Goal: Task Accomplishment & Management: Manage account settings

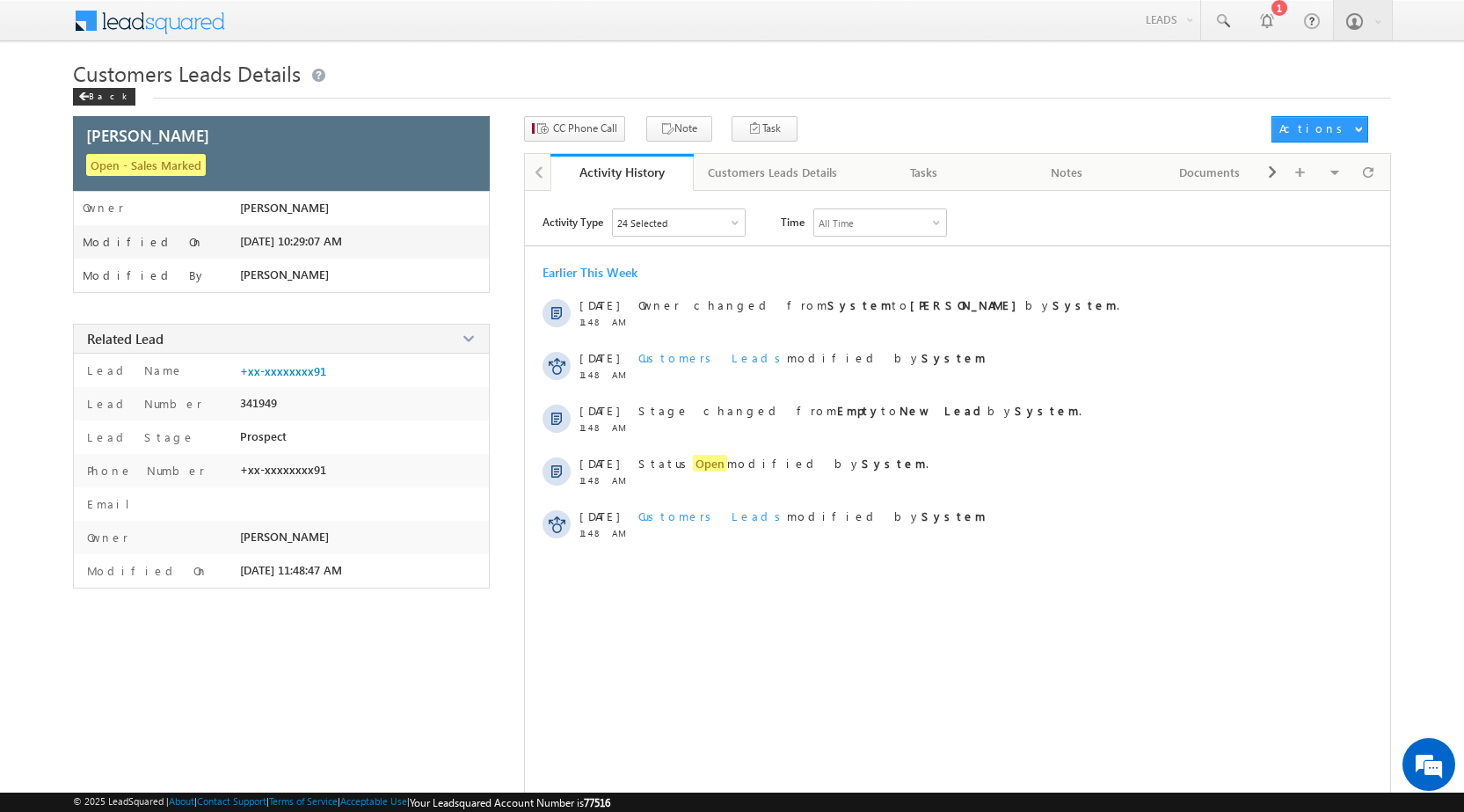
click at [686, 653] on div "Activity Type 24 Selected Select All Other Activities 17 Owner Changed Status C…" at bounding box center [958, 515] width 865 height 616
click at [83, 96] on span at bounding box center [84, 97] width 11 height 9
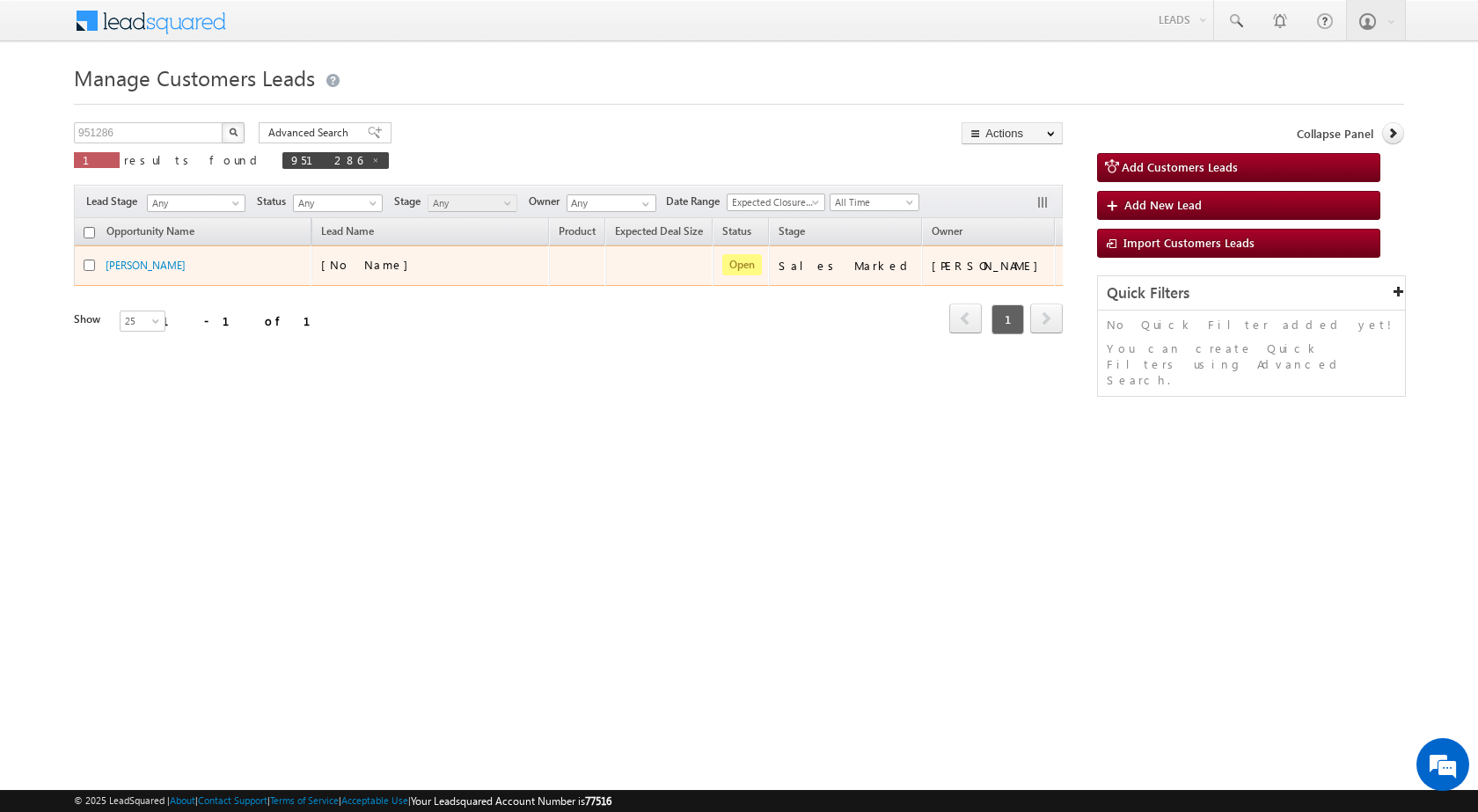
click at [1055, 272] on td at bounding box center [1091, 265] width 73 height 41
click at [1000, 289] on link "Edit" at bounding box center [1043, 287] width 88 height 21
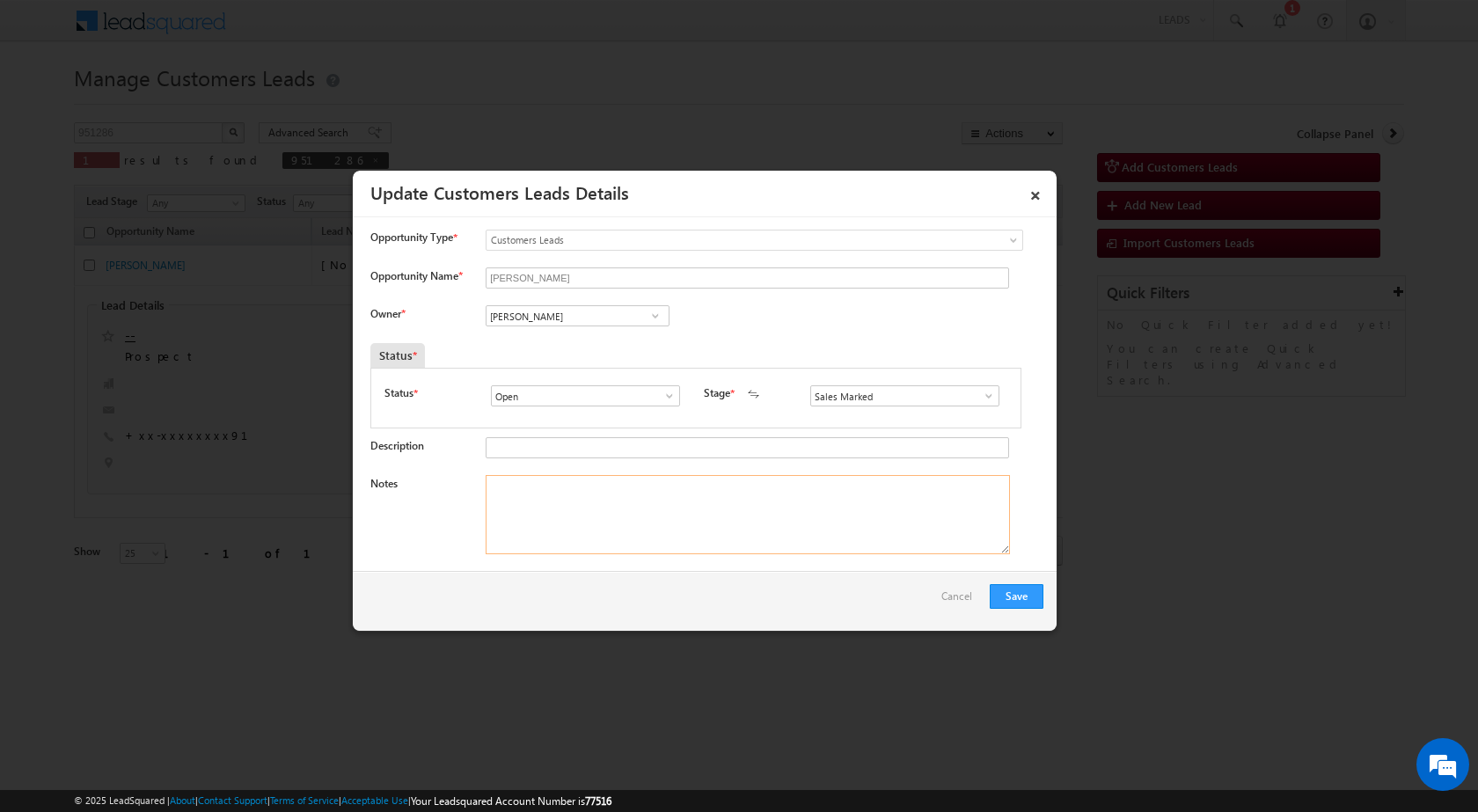
click at [620, 525] on textarea "Notes" at bounding box center [748, 515] width 525 height 80
paste textarea "Mobile No - 9917308891 / Name - YUSUF SHAH / Registry / Gram Panchayat / LV - 1…"
type textarea "Mobile No - 9917308891 / Name - YUSUF SHAH / Registry / Gram Panchayat / LV - 1…"
click at [577, 308] on input "[PERSON_NAME]" at bounding box center [577, 315] width 184 height 21
paste input "ravendra.kumar@sgrlimited.in"
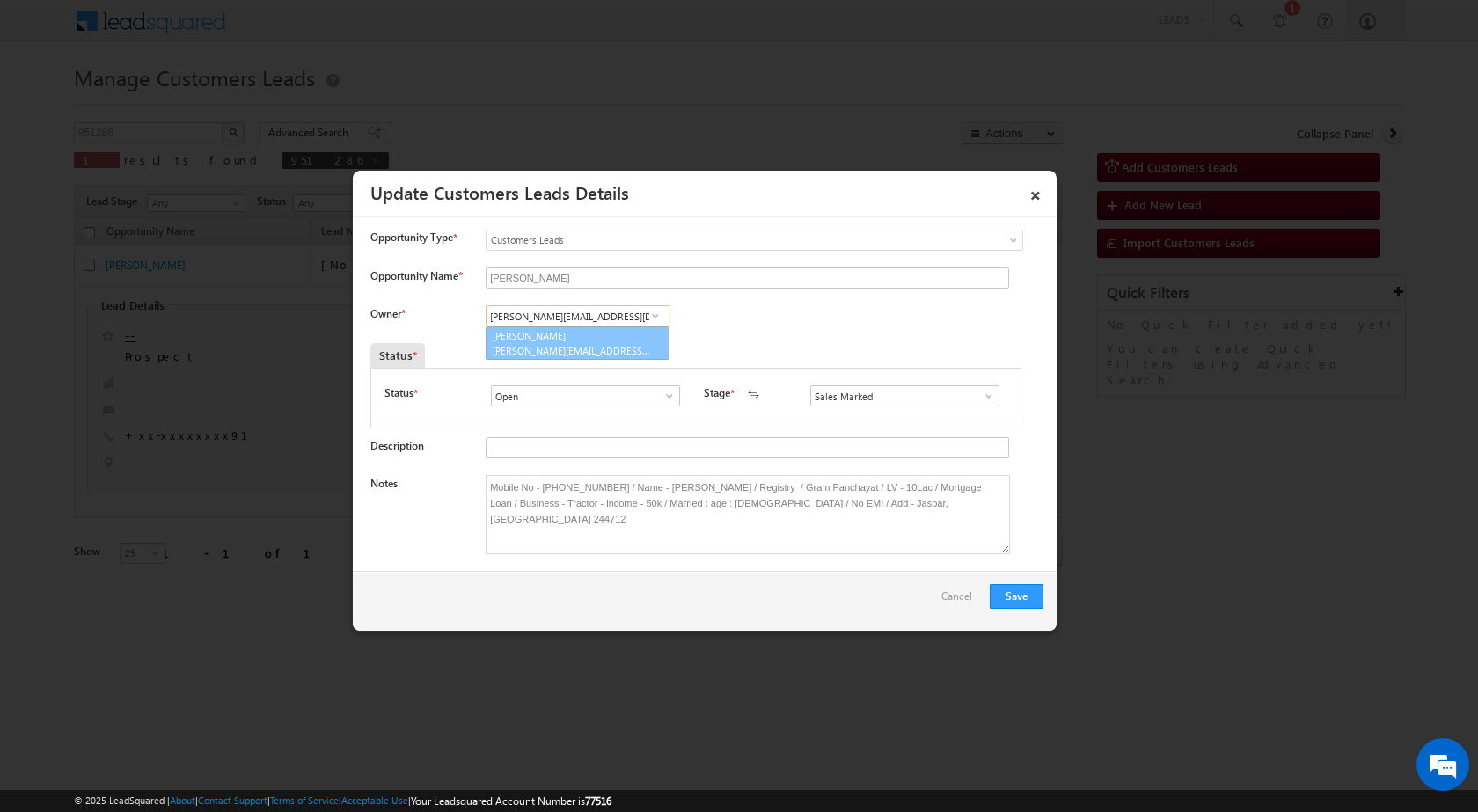
click at [554, 355] on span "ravendra.kumar@sgrlimited.in" at bounding box center [572, 350] width 158 height 14
type input "Ravendra Kumar"
click at [1032, 600] on button "Save" at bounding box center [1016, 596] width 53 height 24
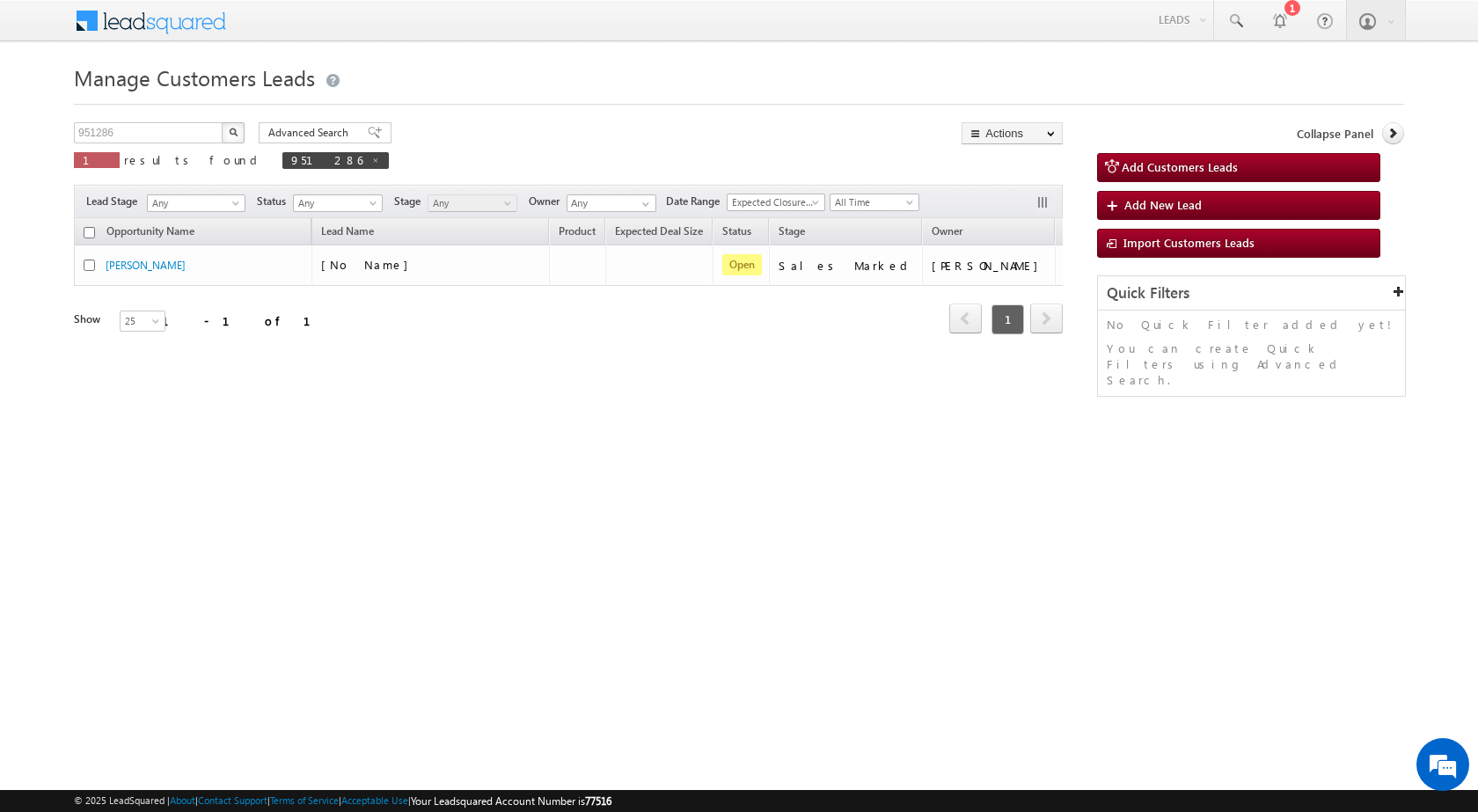
drag, startPoint x: 771, startPoint y: 717, endPoint x: 715, endPoint y: 625, distance: 107.7
click at [770, 543] on html "Menu Surbhi Dhadve sitar a5@ks erve." at bounding box center [739, 271] width 1478 height 543
click at [371, 158] on span at bounding box center [375, 160] width 9 height 9
type input "Search Customers Leads"
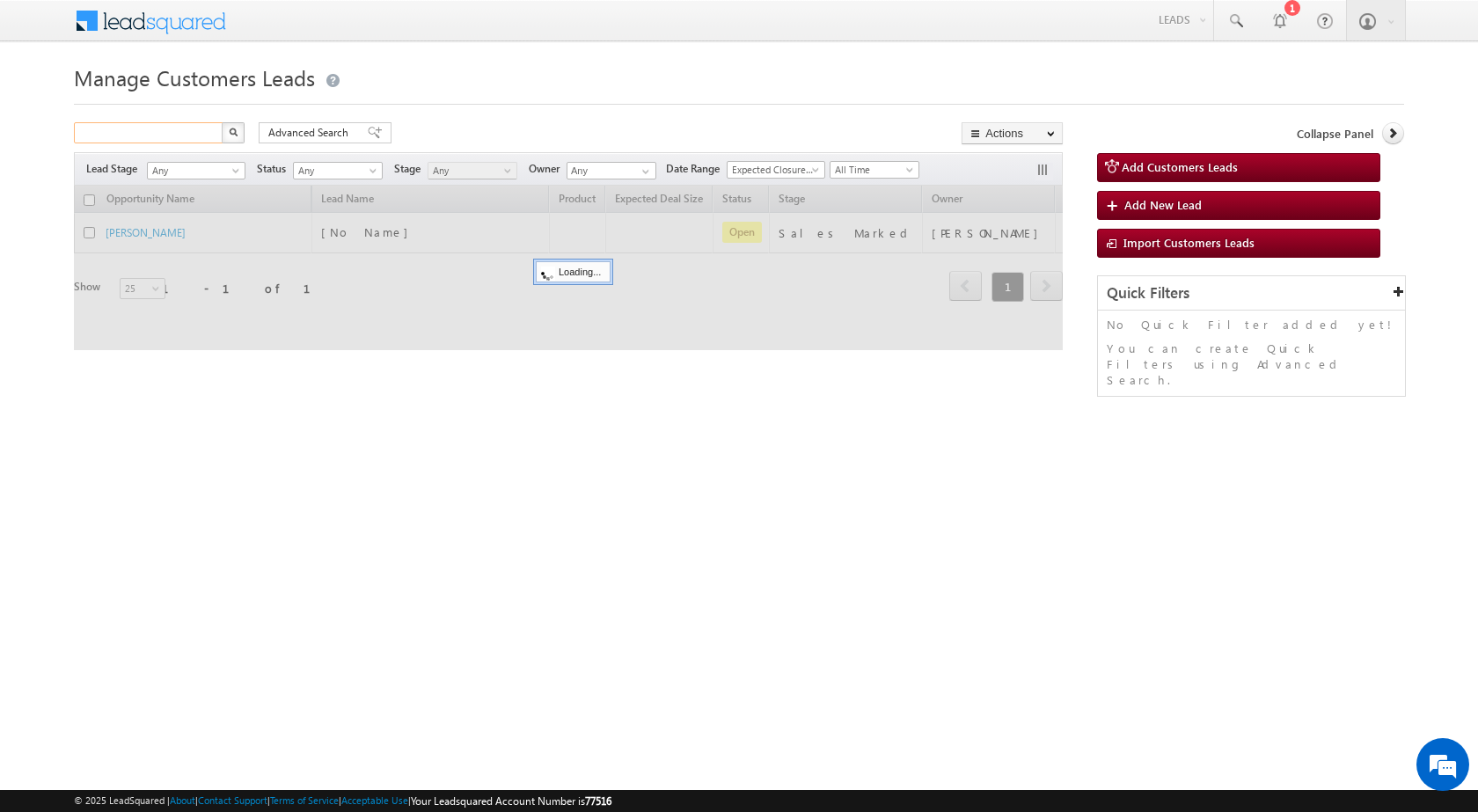
click at [190, 140] on input "text" at bounding box center [149, 132] width 150 height 21
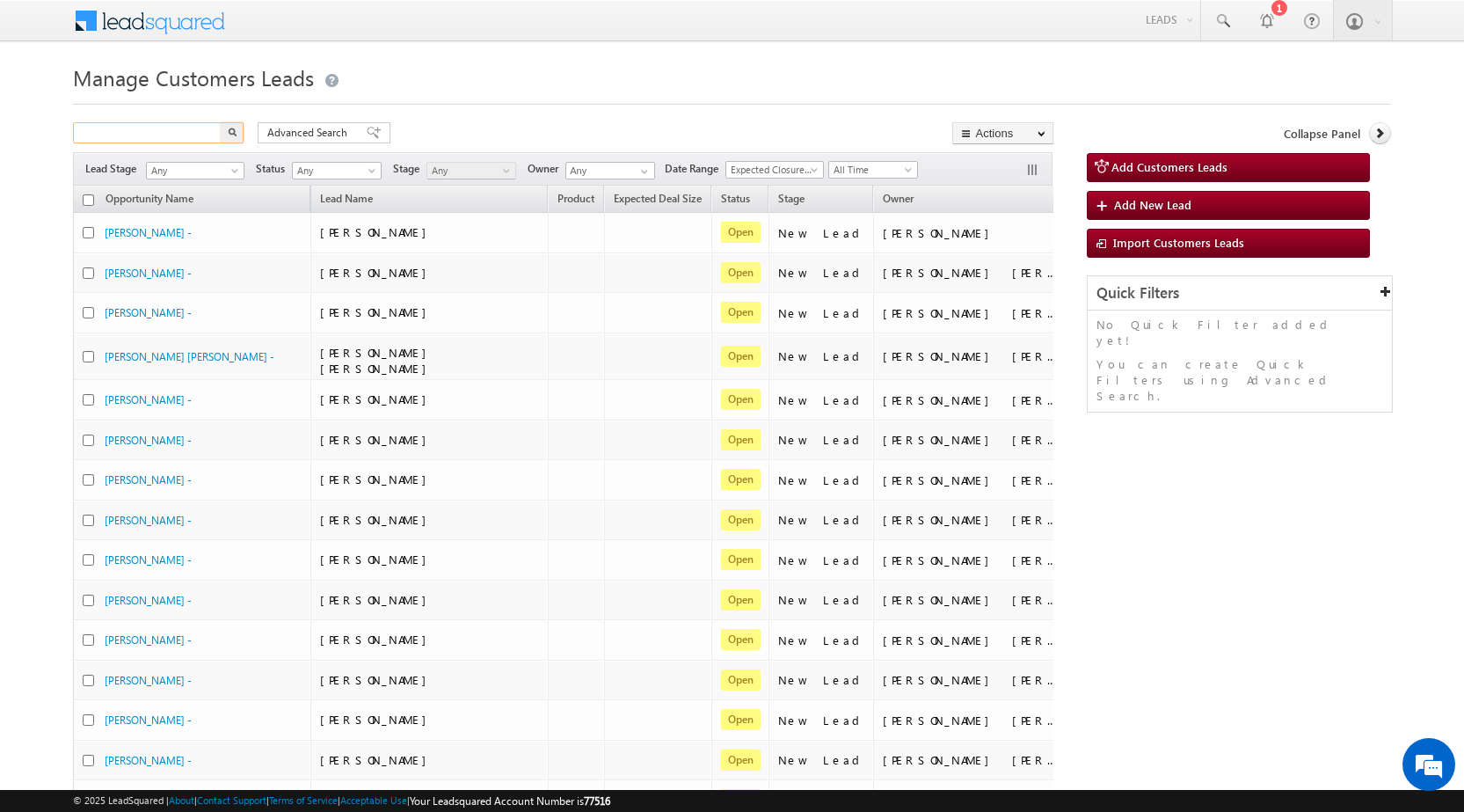
paste input "954007"
type input "954007"
click at [229, 130] on img "button" at bounding box center [232, 132] width 9 height 9
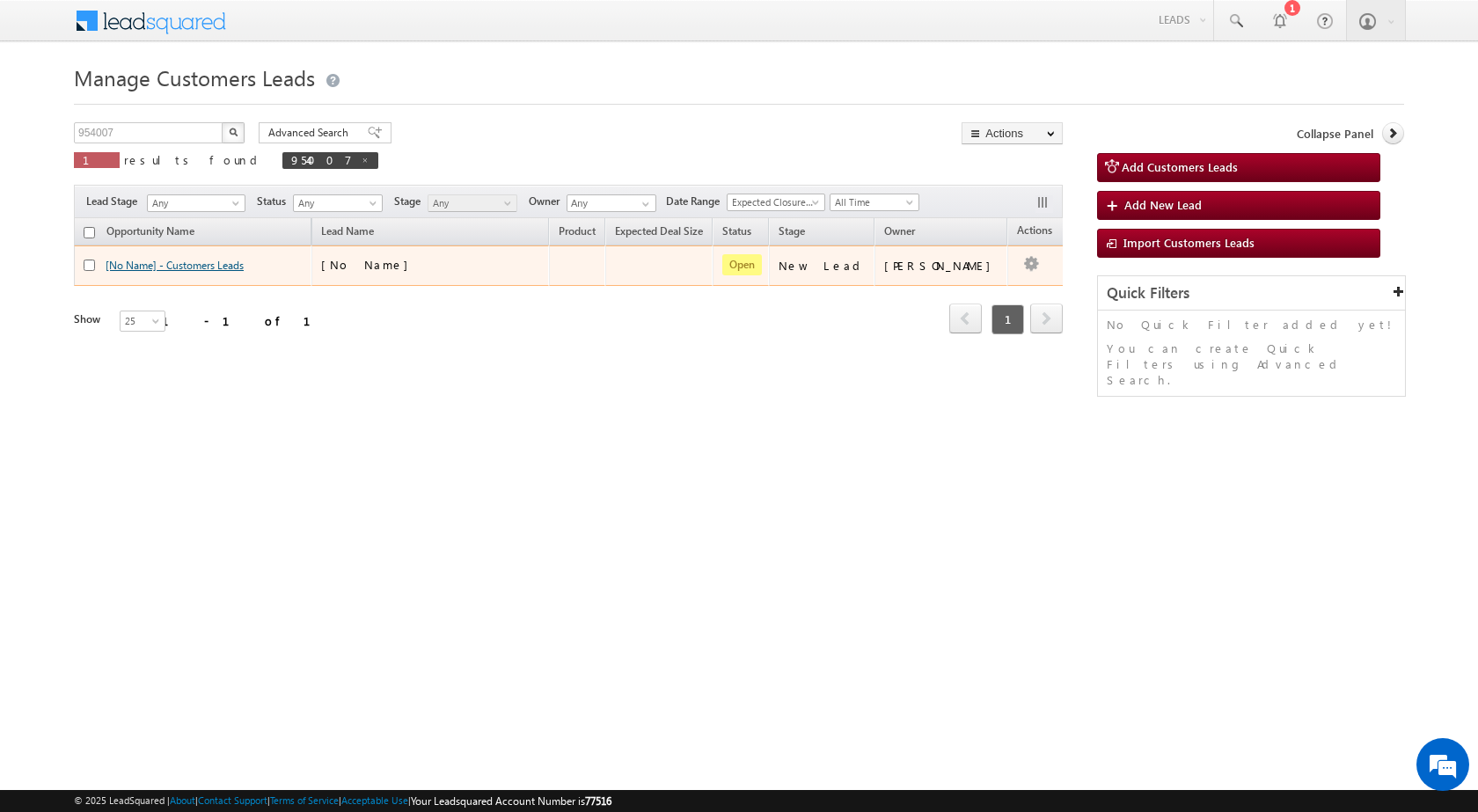
click at [217, 266] on link "[No Name] - Customers Leads" at bounding box center [175, 265] width 138 height 14
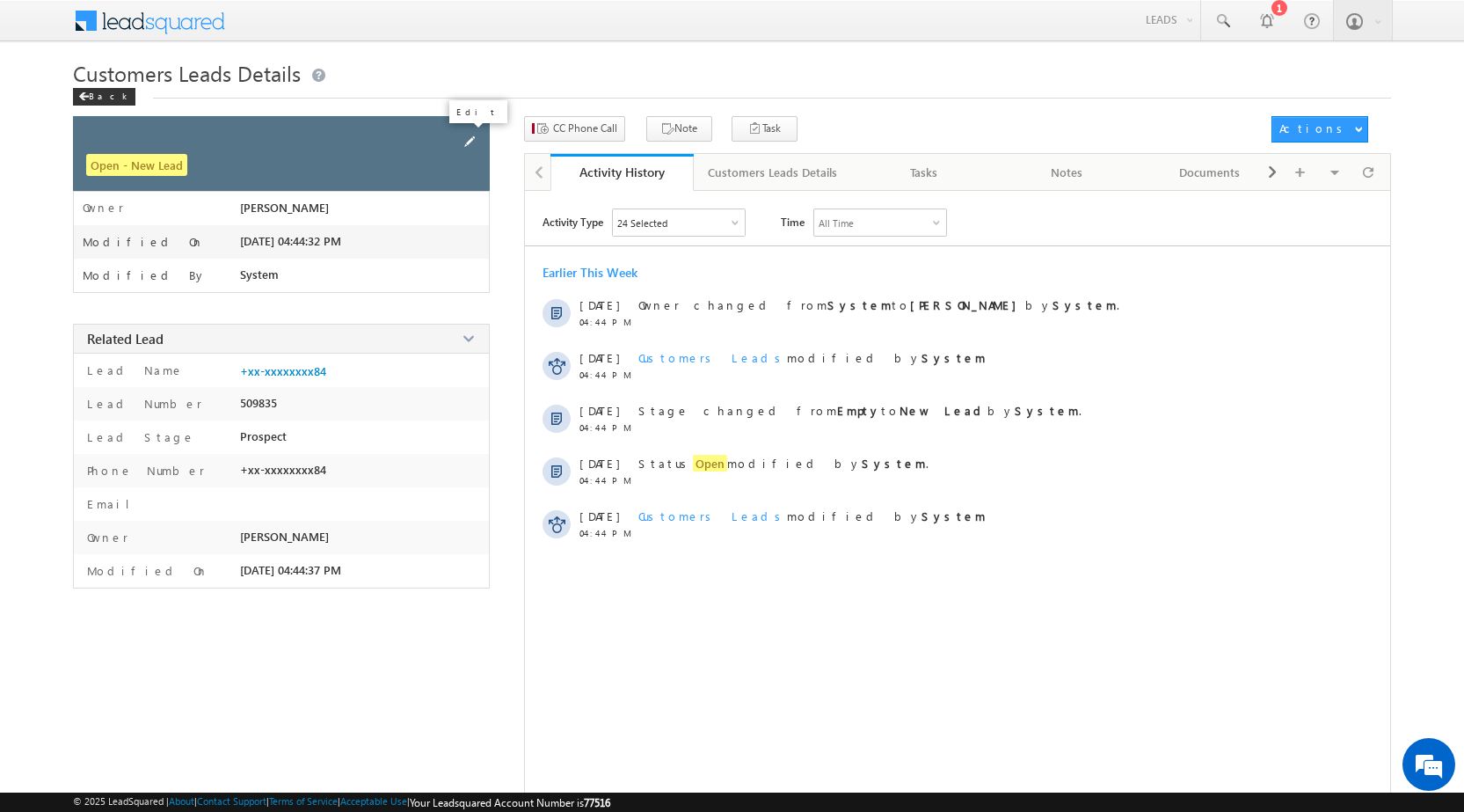
click at [470, 139] on span at bounding box center [469, 141] width 19 height 19
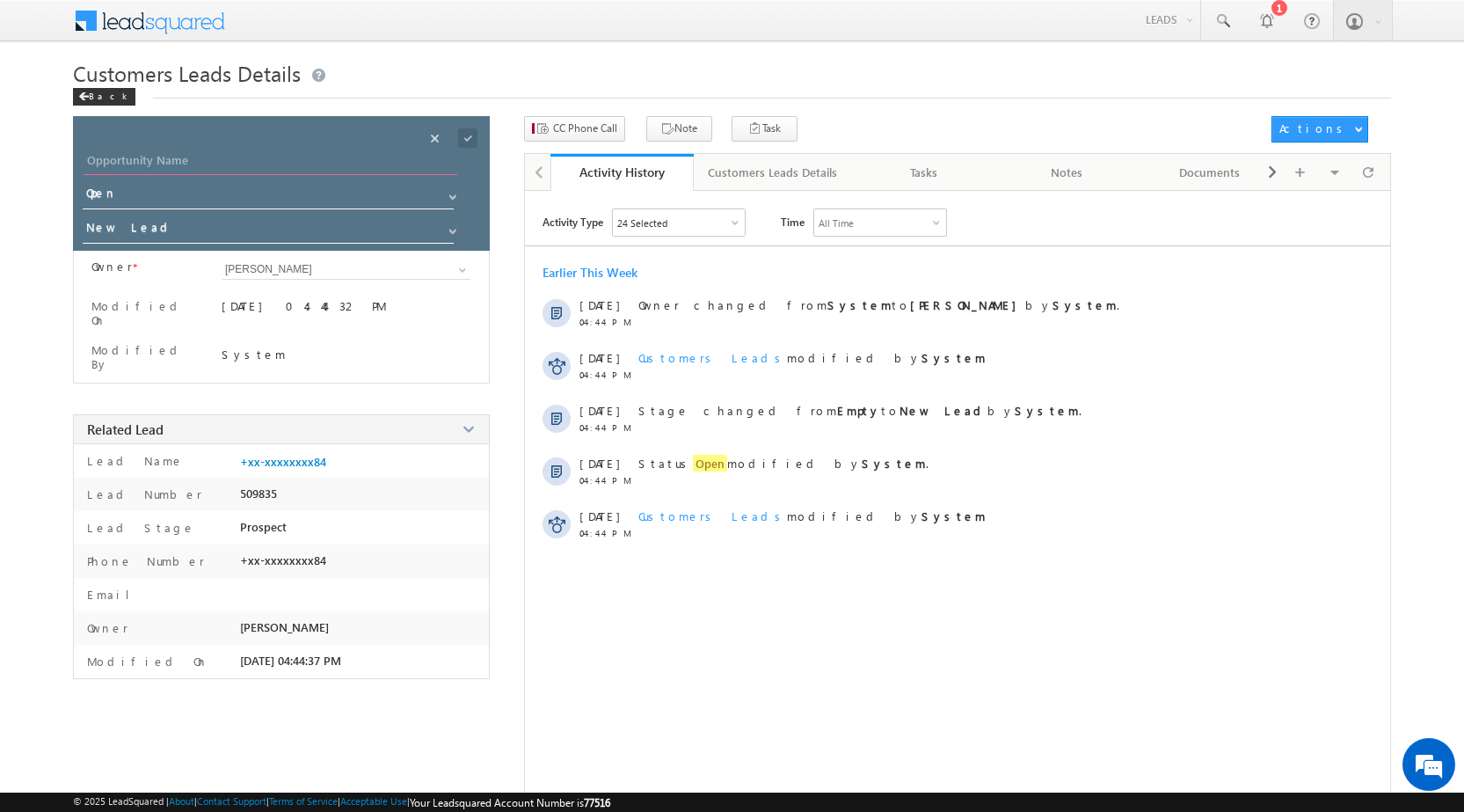
click at [362, 169] on input "Opportunity Name" at bounding box center [269, 162] width 373 height 24
paste input "[PERSON_NAME] [PERSON_NAME]"
type input "[PERSON_NAME] [PERSON_NAME]"
click at [356, 224] on input "New Lead" at bounding box center [269, 230] width 373 height 28
click at [335, 260] on link "Sales Marked" at bounding box center [269, 254] width 373 height 20
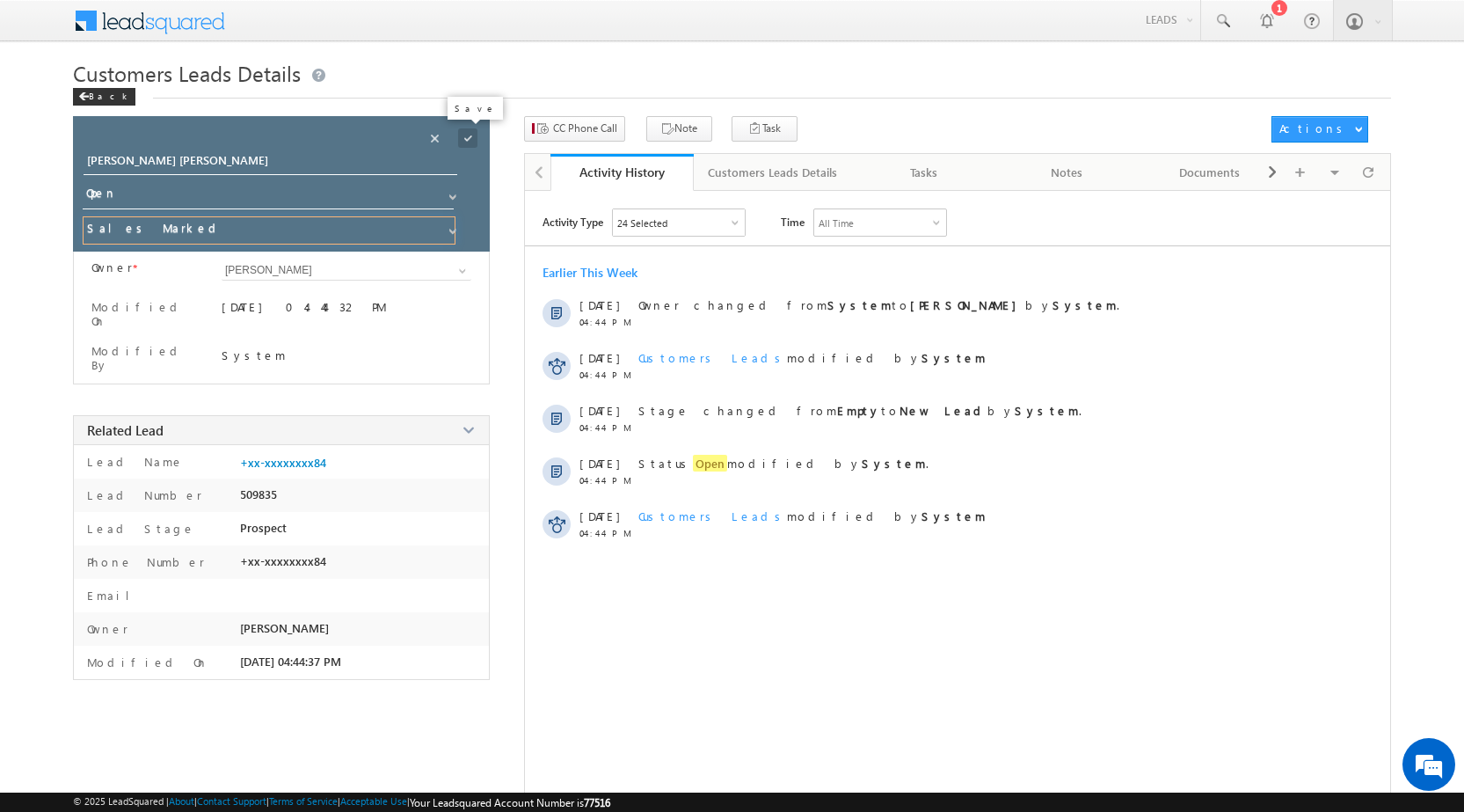
type input "Sales Marked"
click at [465, 142] on span at bounding box center [468, 137] width 19 height 19
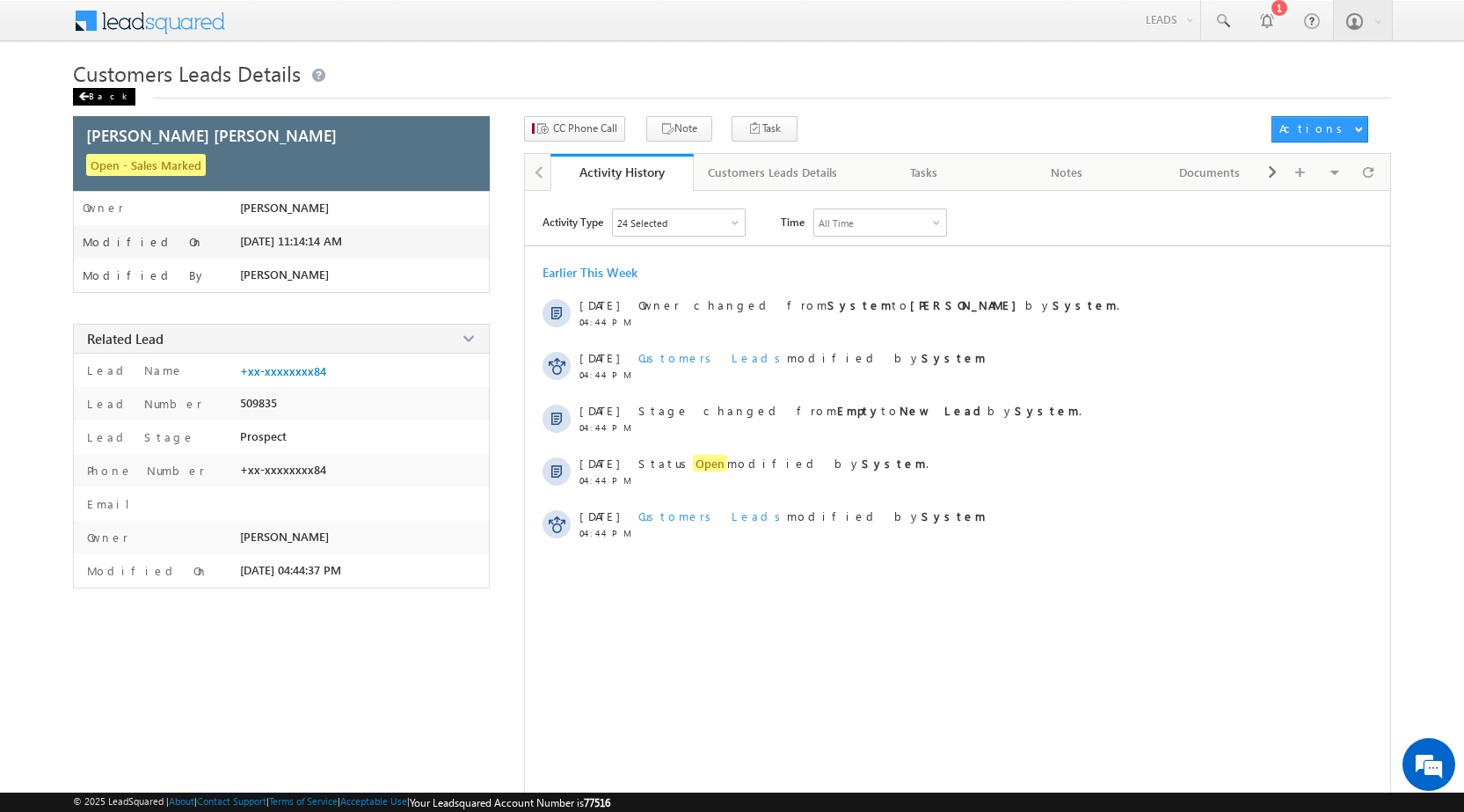
click at [95, 99] on div "Back" at bounding box center [104, 96] width 62 height 17
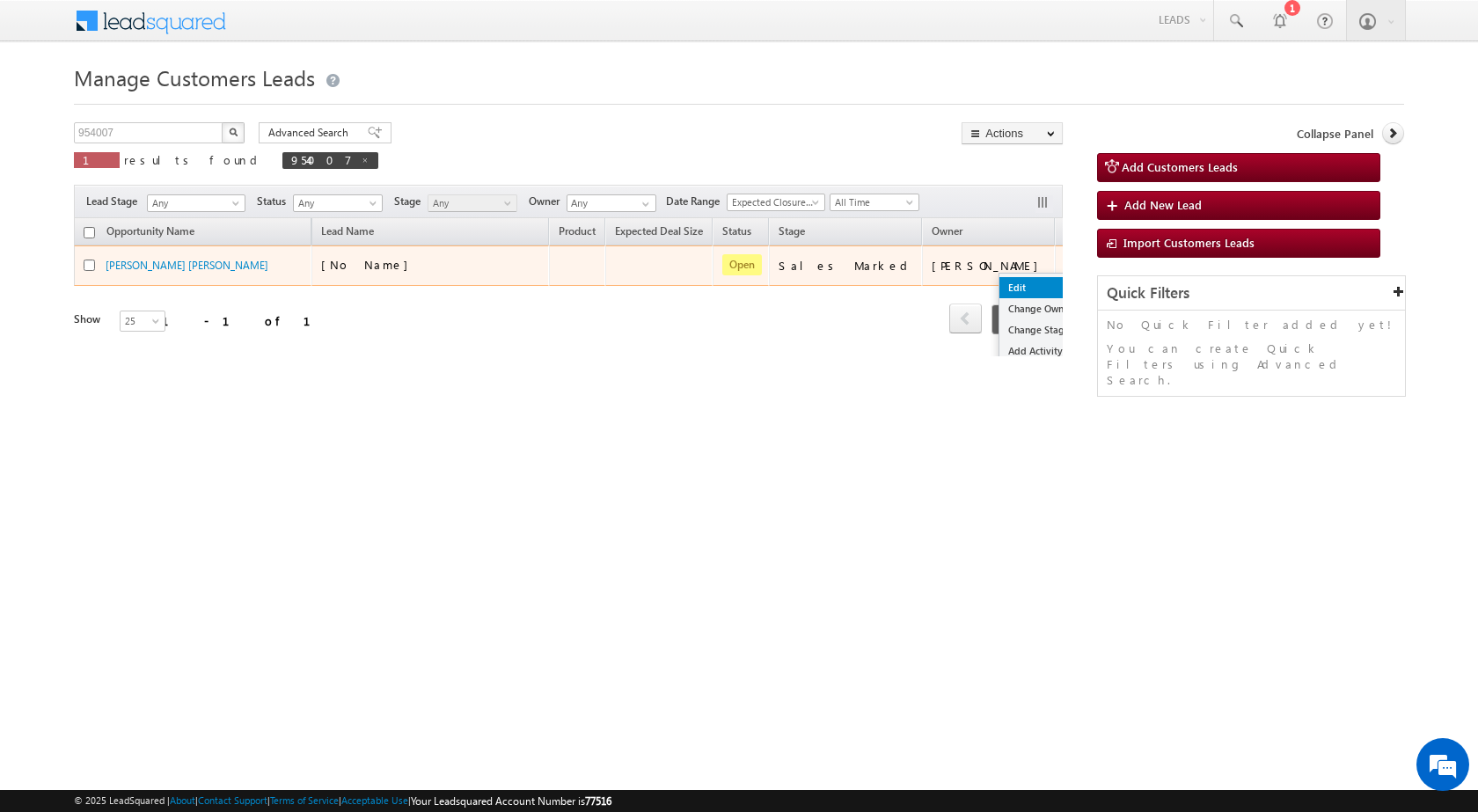
click at [1000, 283] on link "Edit" at bounding box center [1043, 287] width 88 height 21
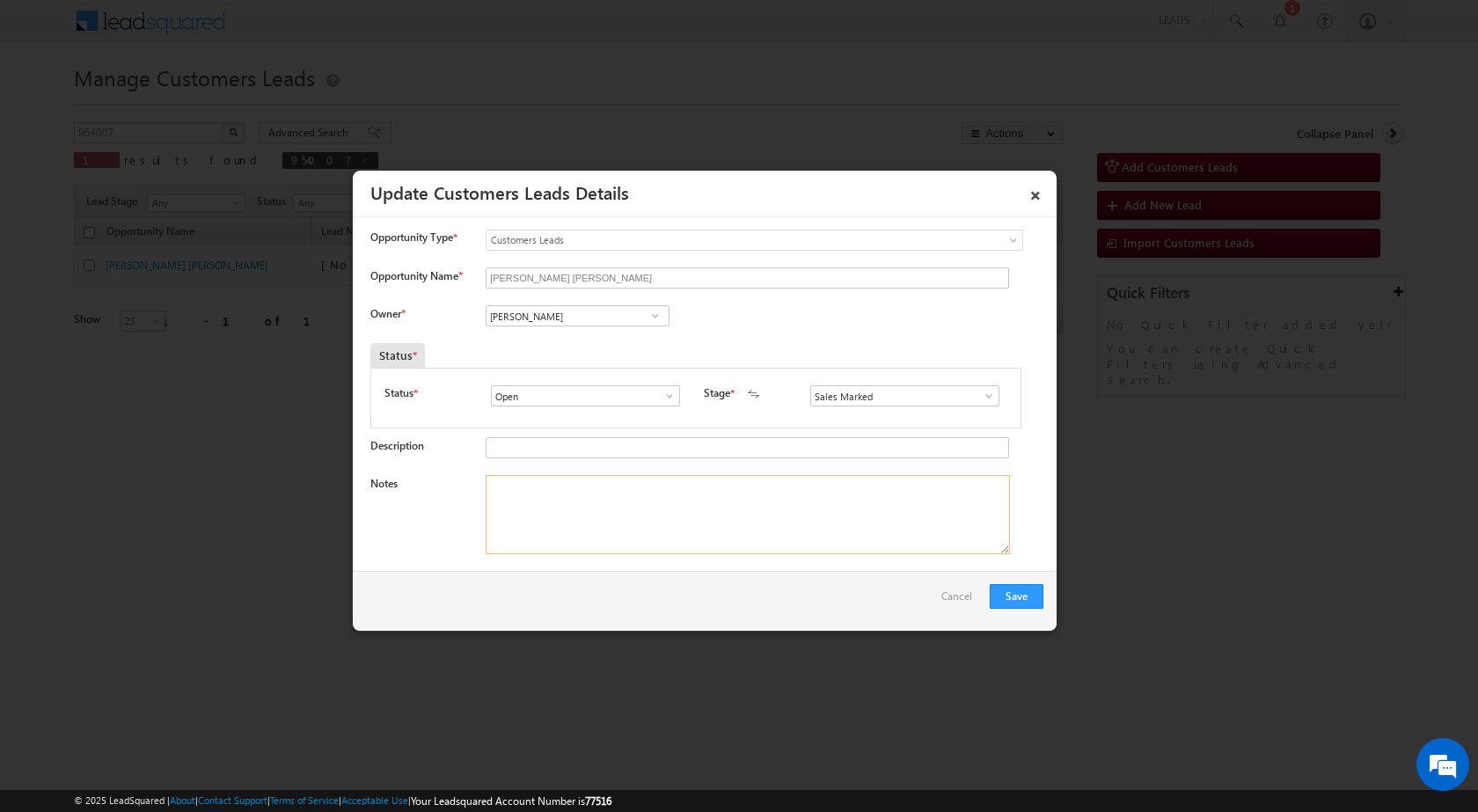
click at [564, 524] on textarea "Notes" at bounding box center [748, 515] width 525 height 80
paste textarea "Mobile no - 7737907884 / Name - Reetik prabhudhar Raidhar / Renovation / Qv - 5…"
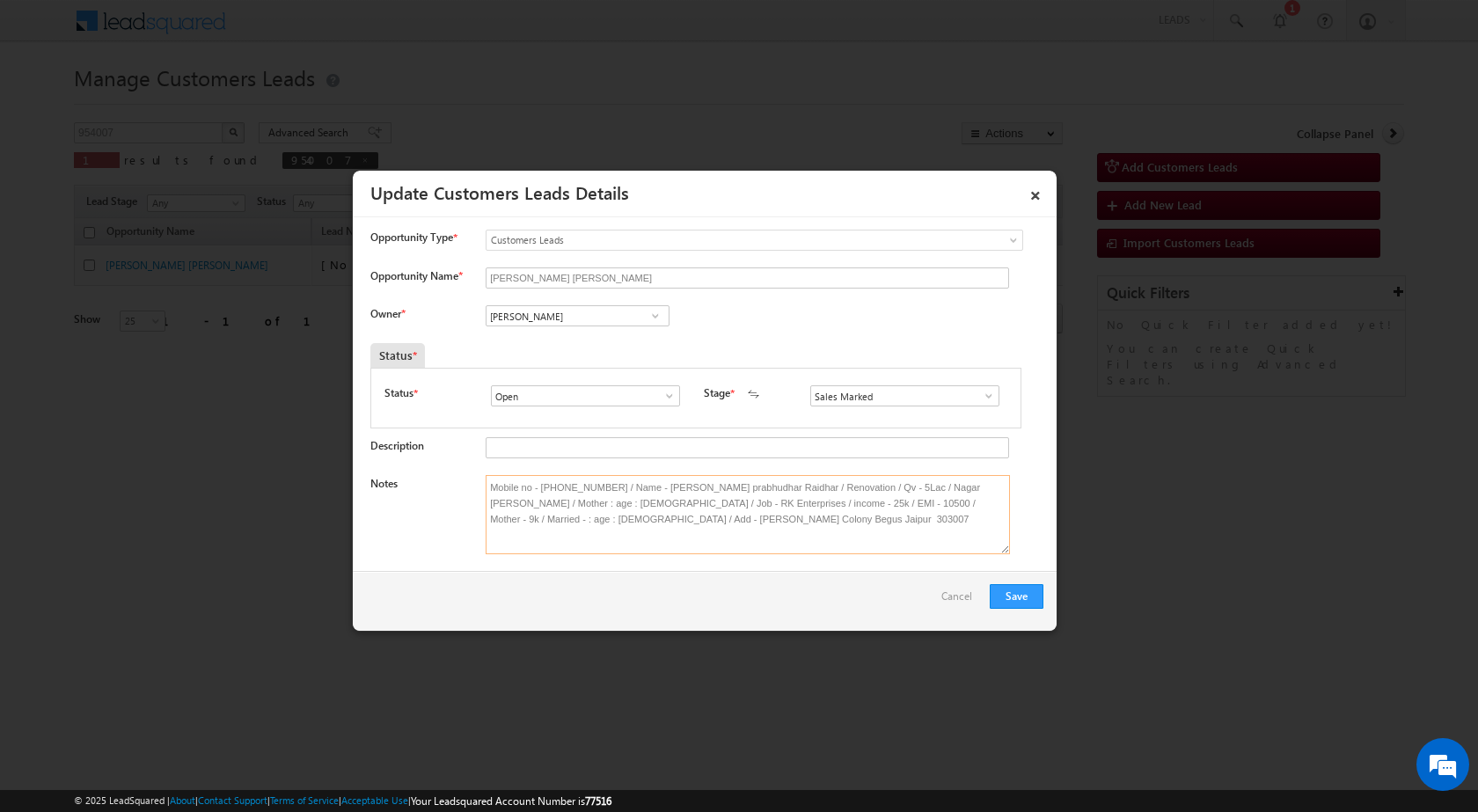
type textarea "Mobile no - 7737907884 / Name - Reetik prabhudhar Raidhar / Renovation / Qv - 5…"
click at [578, 317] on input "[PERSON_NAME]" at bounding box center [577, 315] width 184 height 21
paste input "santosh.kanwer@sgrlimited.in"
type input "santosh.kanwer@sgrlimited.in"
drag, startPoint x: 490, startPoint y: 486, endPoint x: 609, endPoint y: 541, distance: 131.1
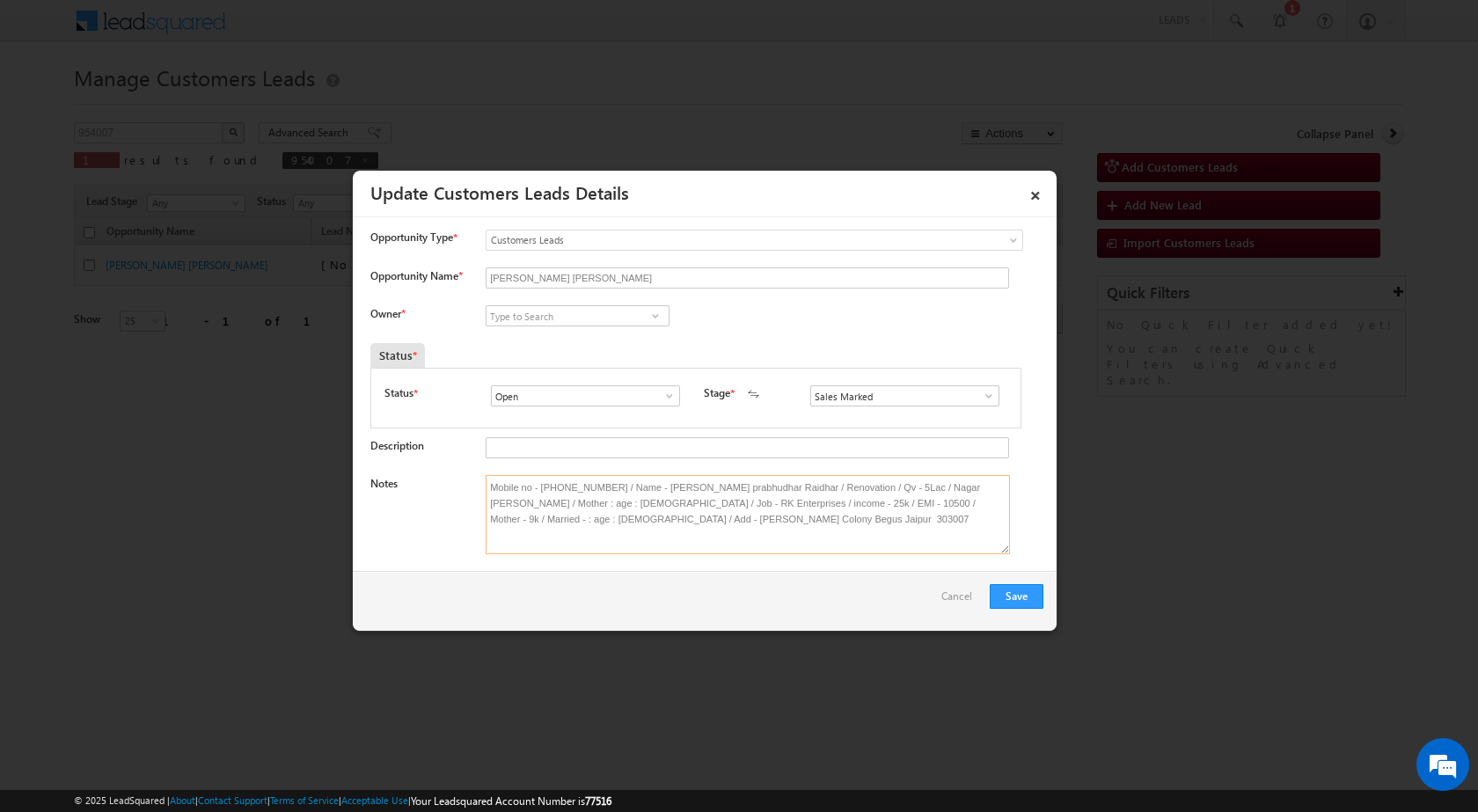
click at [609, 541] on textarea "Mobile no - 7737907884 / Name - Reetik prabhudhar Raidhar / Renovation / Qv - 5…" at bounding box center [748, 515] width 525 height 80
click at [514, 313] on input at bounding box center [577, 315] width 184 height 21
paste input "Preetam Sharma"
click at [515, 338] on link "Preetam Sharma preetam.sharma@sgrlimited.in" at bounding box center [577, 343] width 184 height 33
type input "Preetam Sharma"
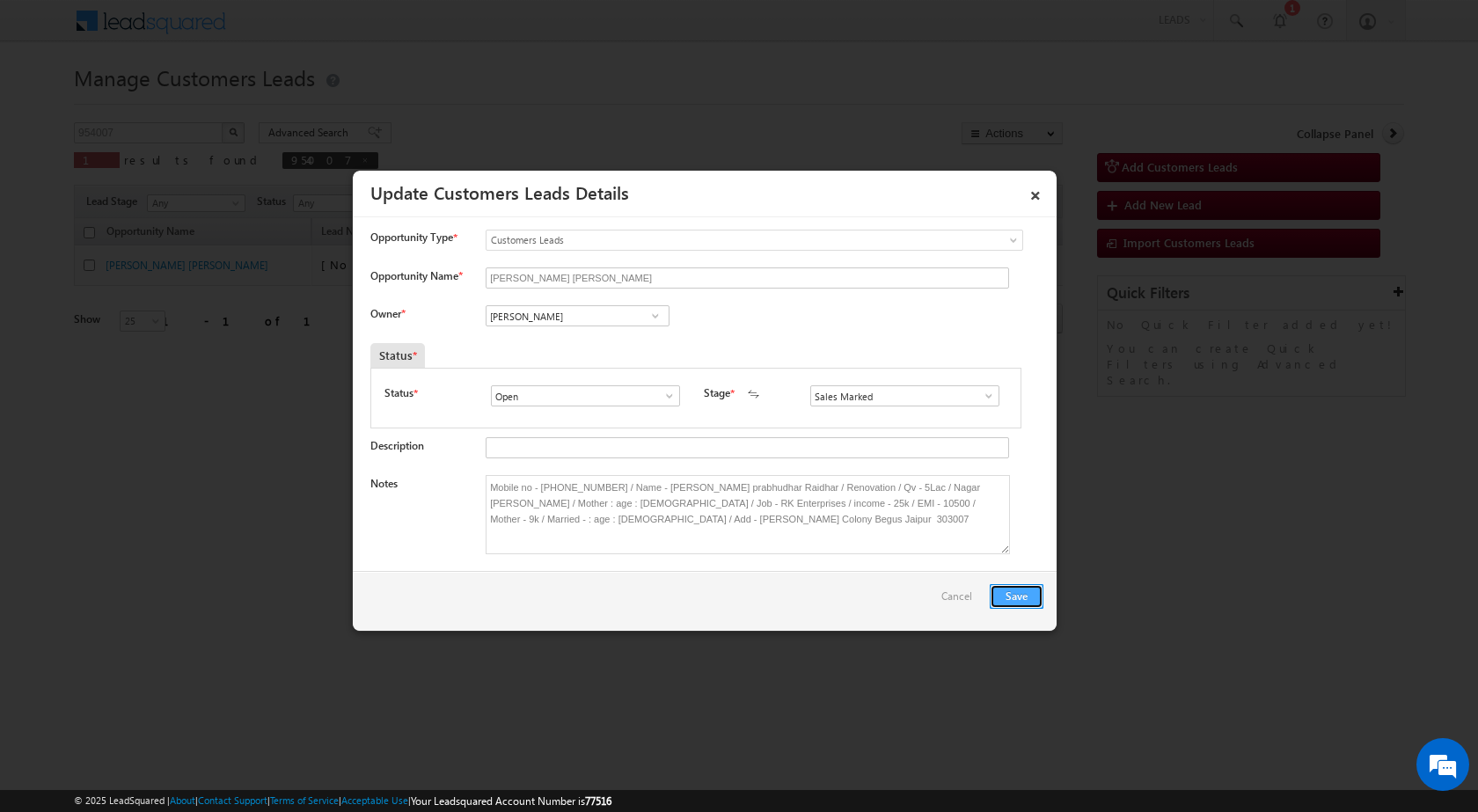
click at [1019, 600] on button "Save" at bounding box center [1016, 596] width 53 height 24
